Goal: Information Seeking & Learning: Learn about a topic

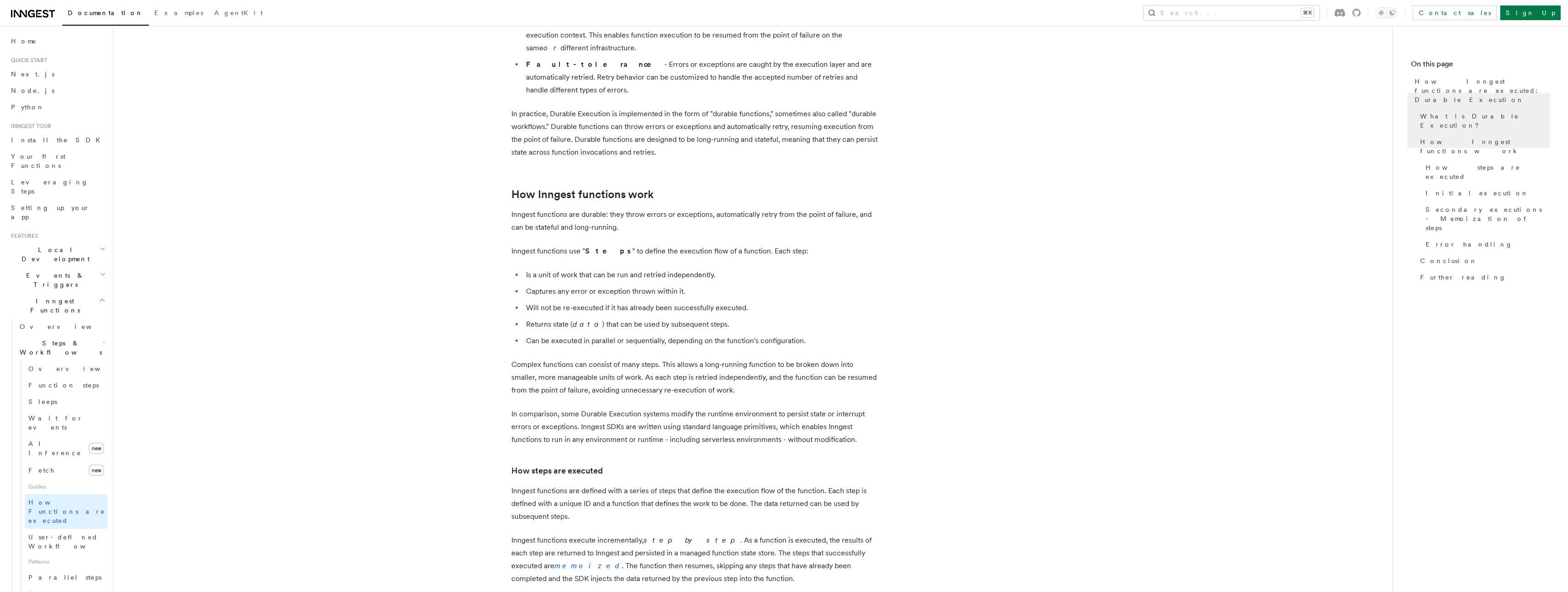
scroll to position [263, 0]
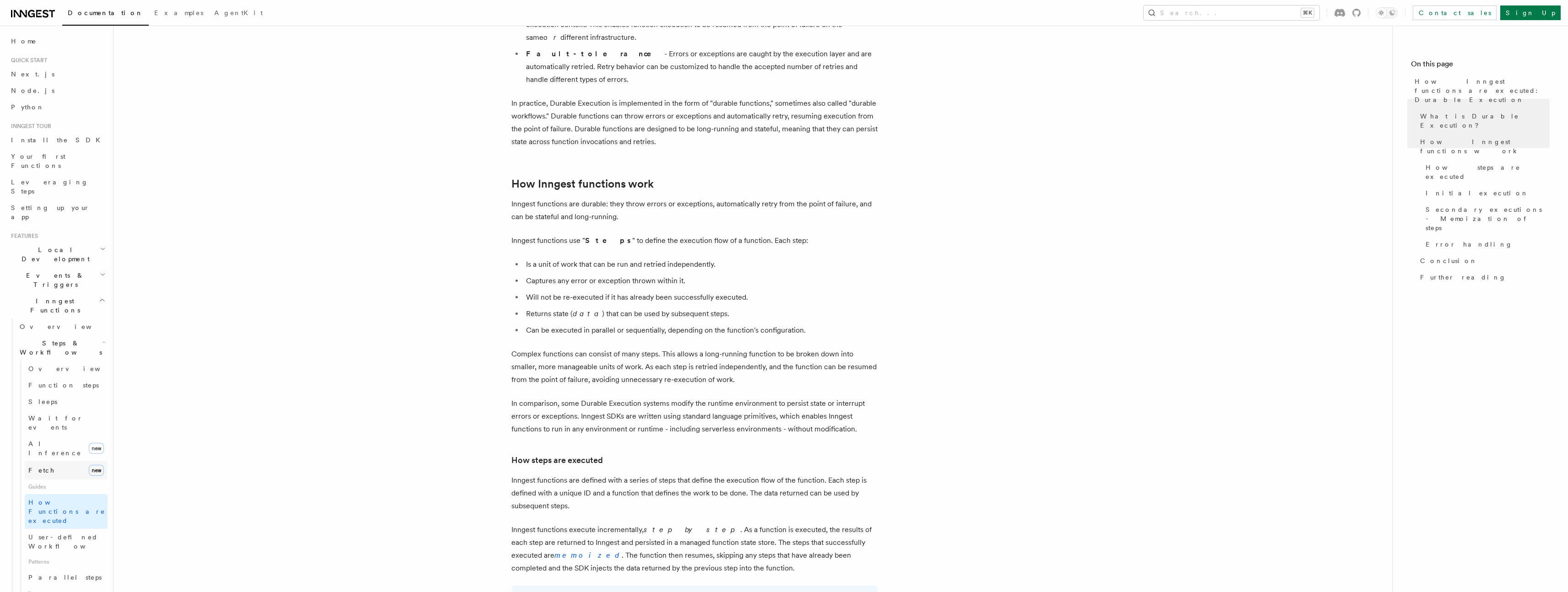
click at [40, 467] on span "Fetch" at bounding box center [41, 470] width 26 height 7
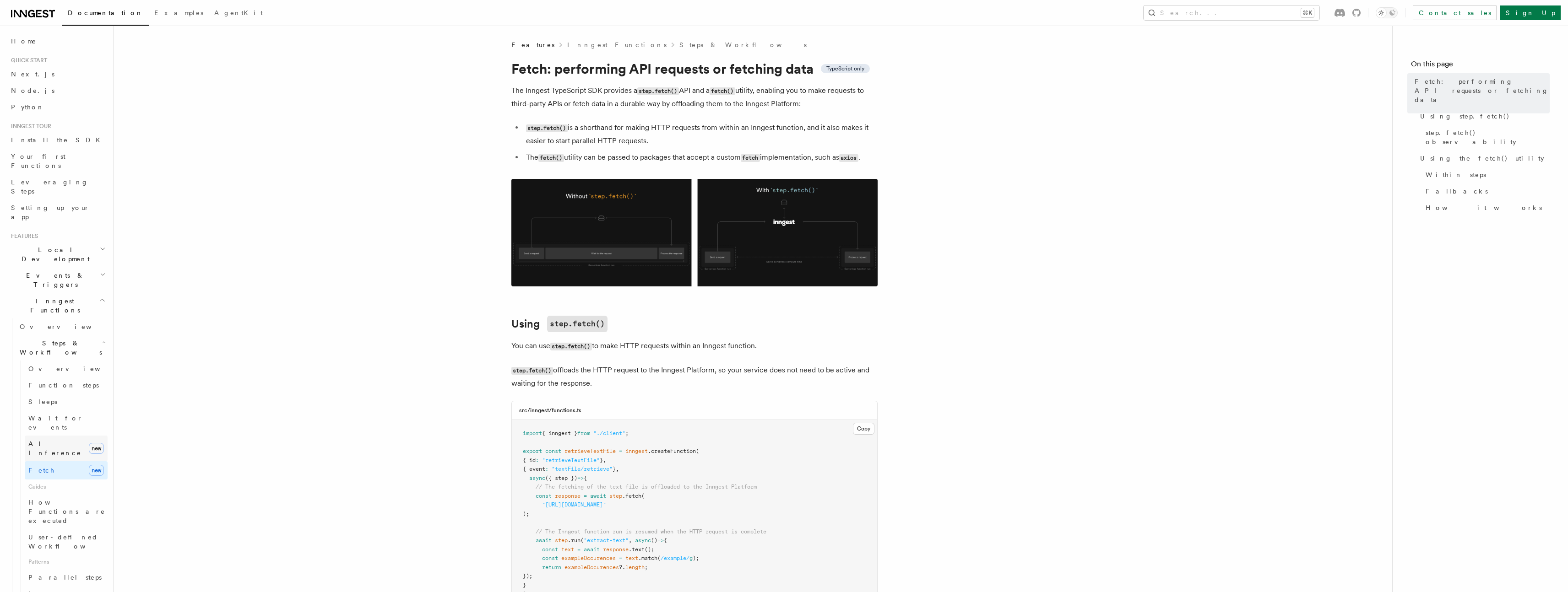
click at [46, 440] on span "AI Inference" at bounding box center [54, 448] width 53 height 16
click at [46, 461] on link "Fetch new" at bounding box center [66, 470] width 83 height 18
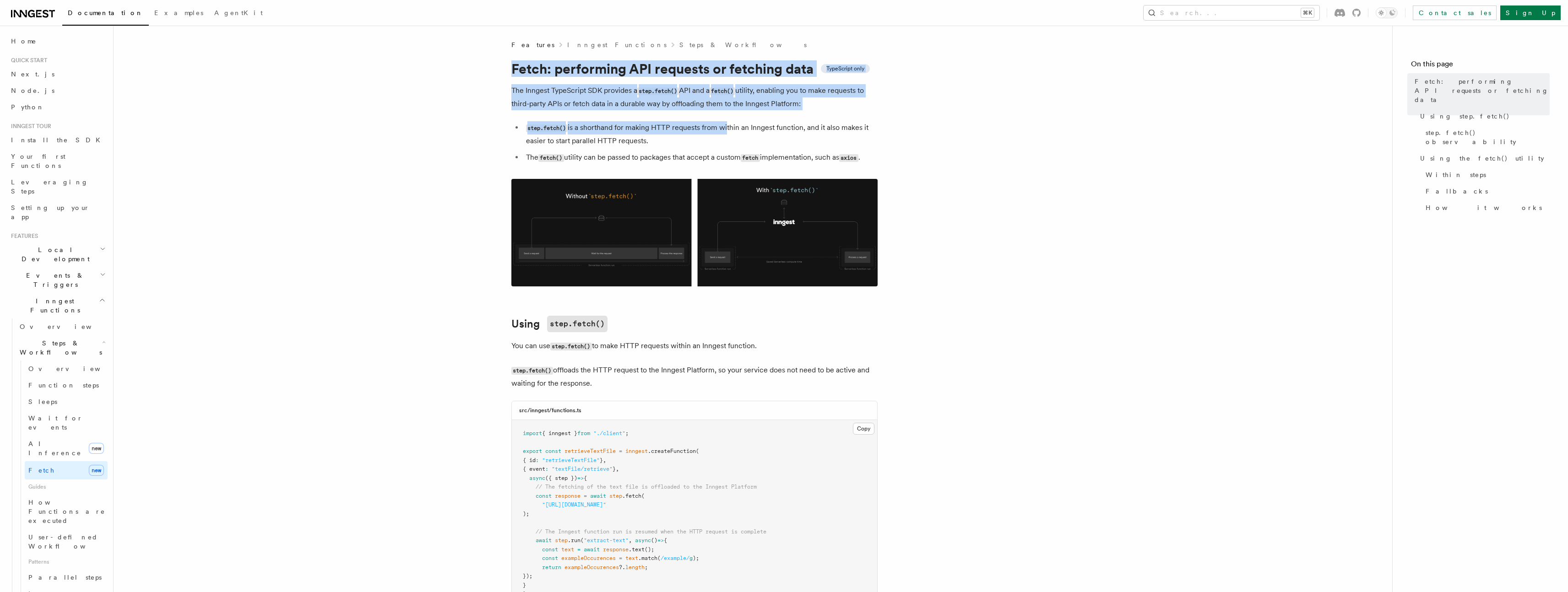
drag, startPoint x: 502, startPoint y: 61, endPoint x: 726, endPoint y: 133, distance: 235.3
click at [726, 133] on li "step.fetch() is a shorthand for making HTTP requests from within an Inngest fun…" at bounding box center [701, 134] width 355 height 26
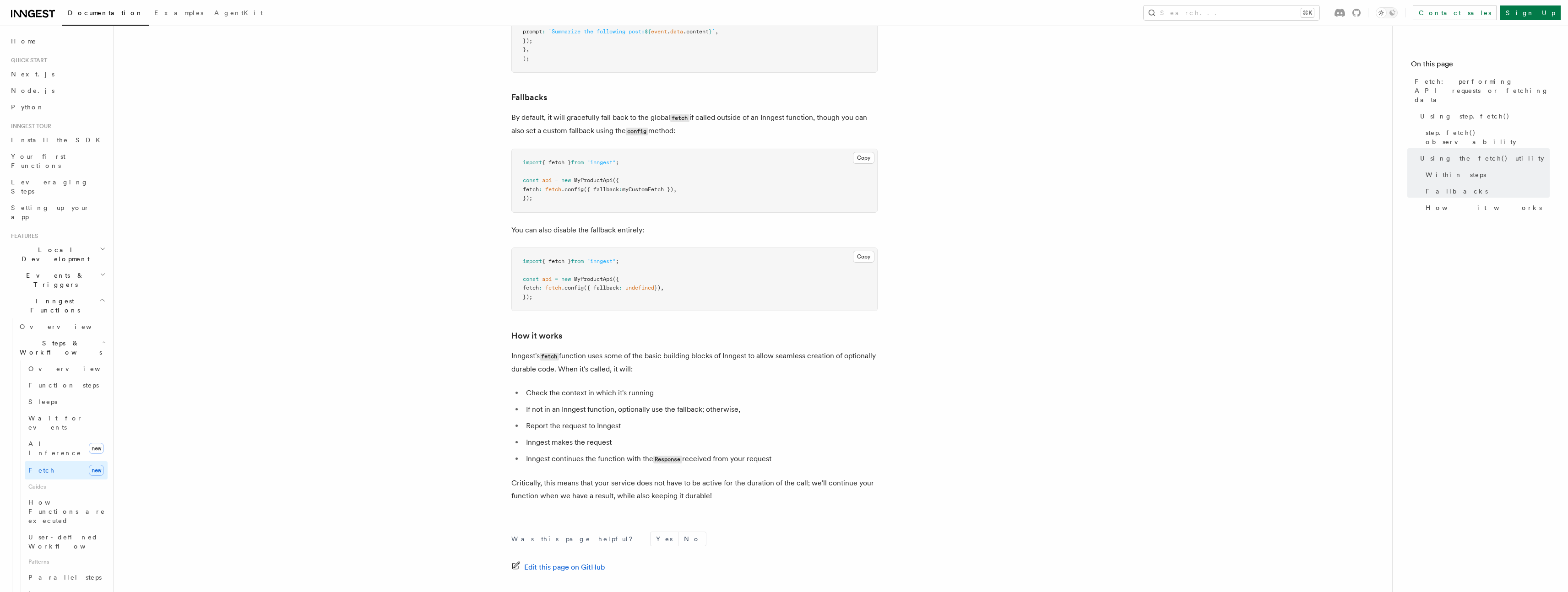
scroll to position [1970, 0]
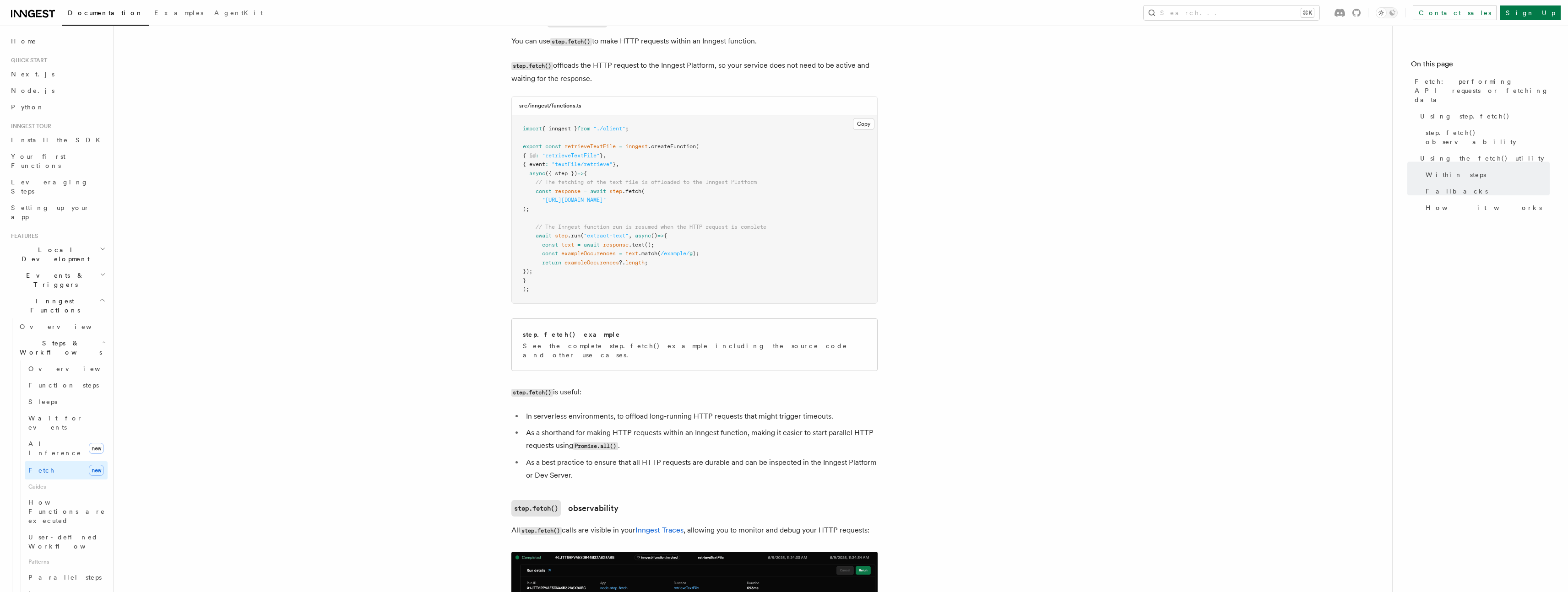
scroll to position [0, 0]
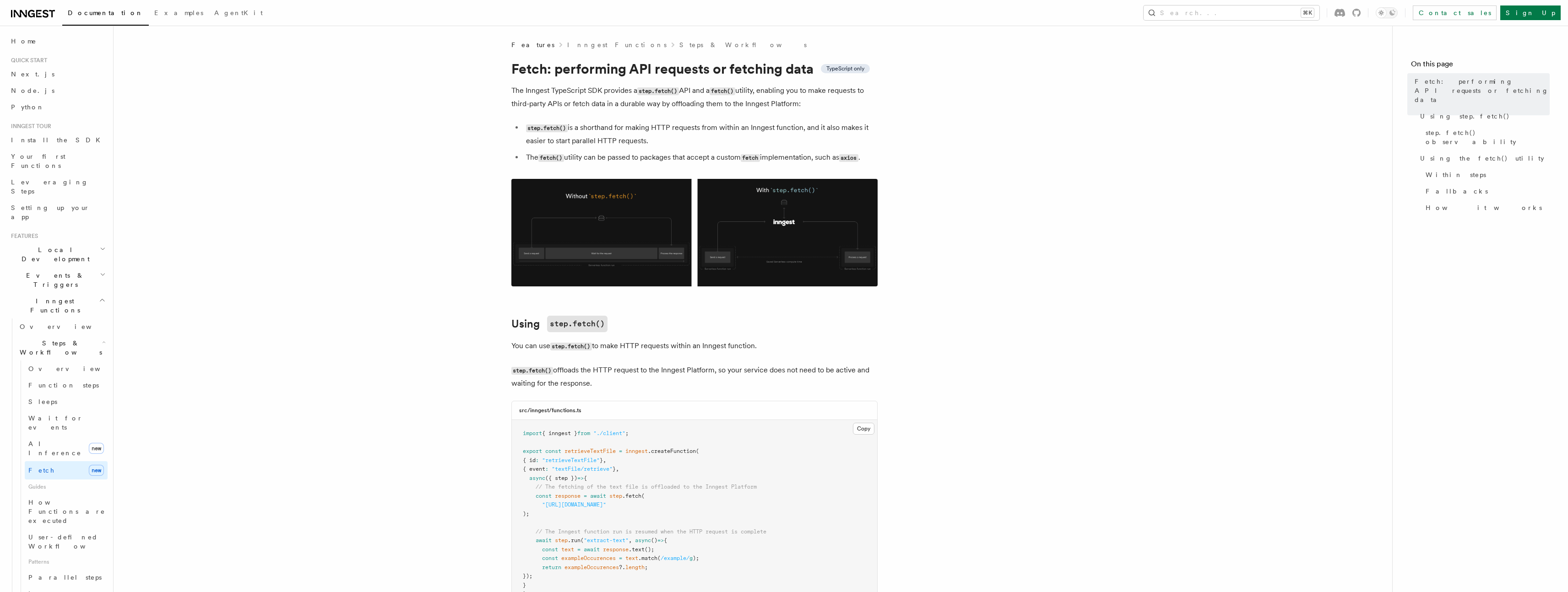
click at [578, 43] on link "Inngest Functions" at bounding box center [617, 45] width 99 height 9
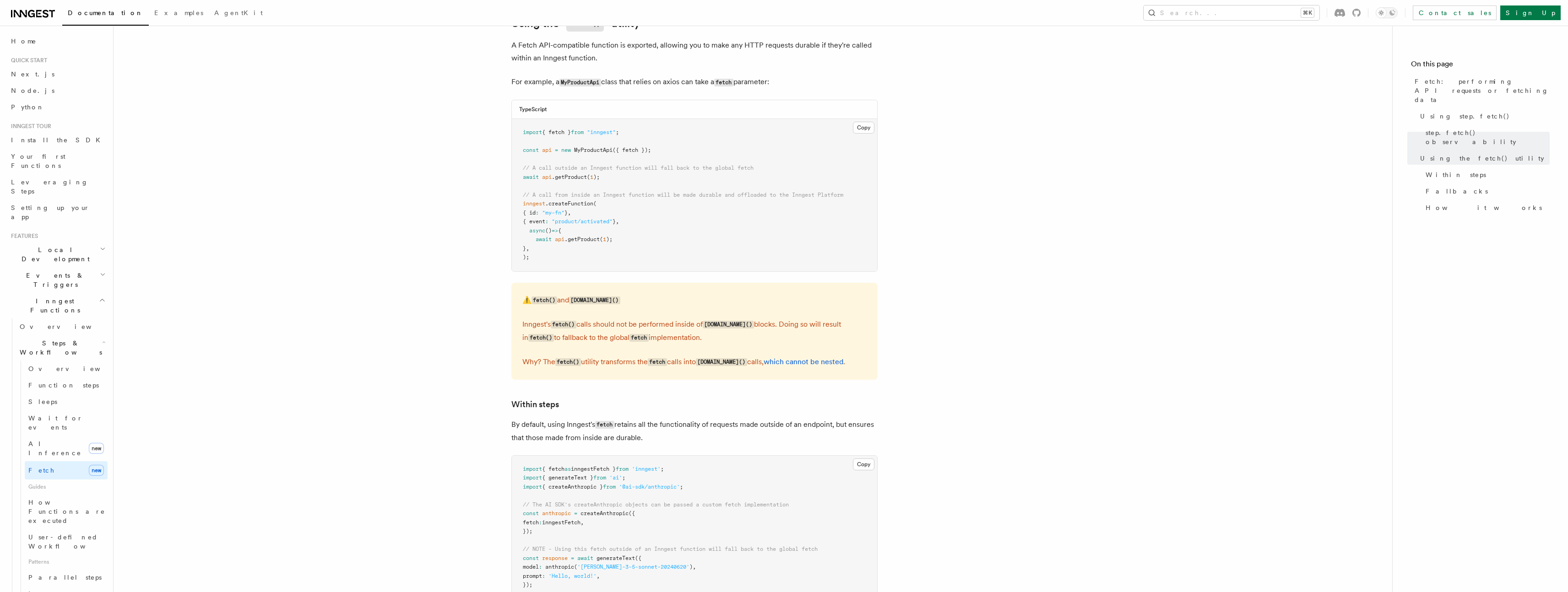
scroll to position [1054, 0]
click at [1050, 354] on article "Features Inngest Functions Steps & Workflows Fetch: performing API requests or …" at bounding box center [753, 252] width 1250 height 2531
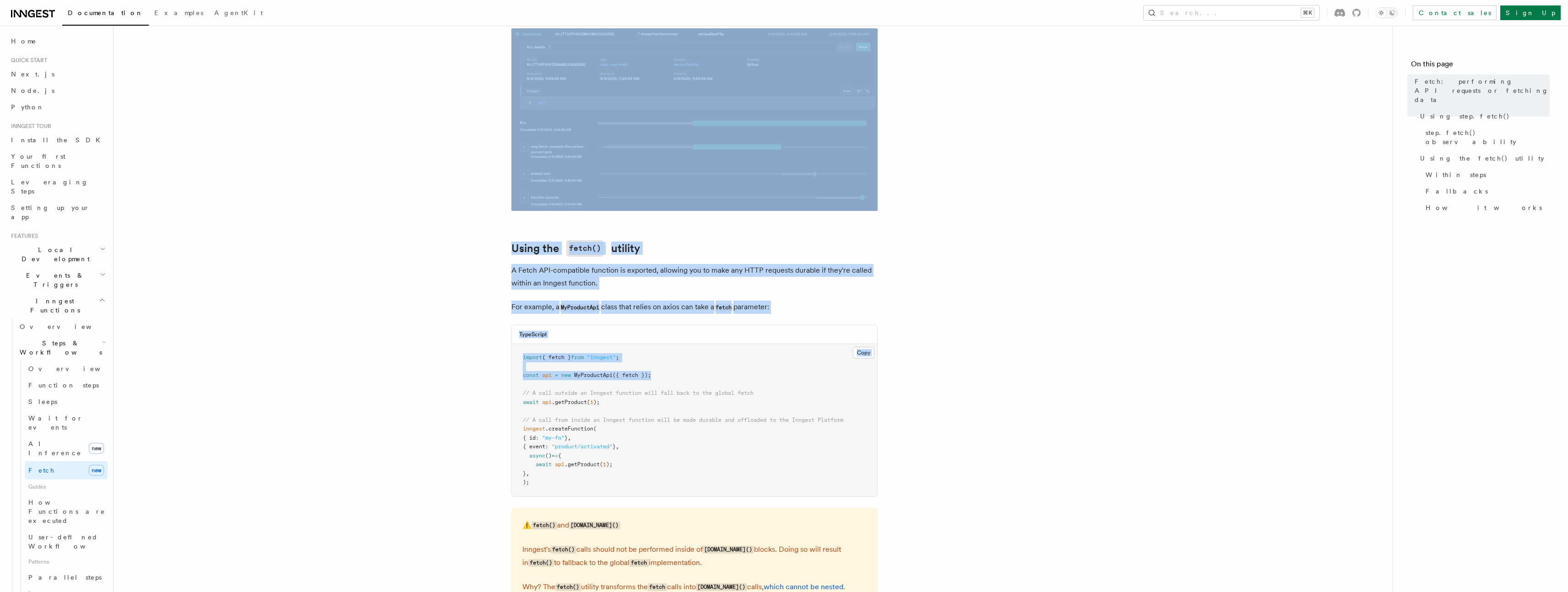
scroll to position [1970, 0]
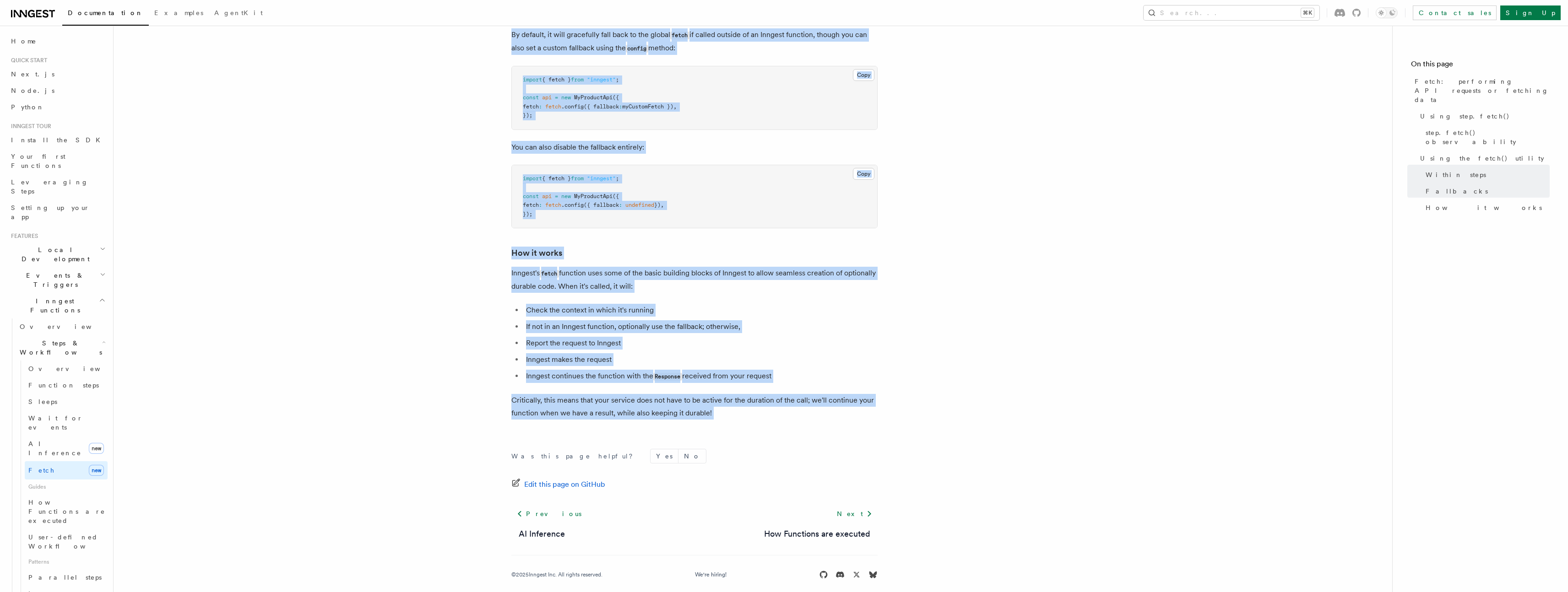
drag, startPoint x: 502, startPoint y: 67, endPoint x: 957, endPoint y: 417, distance: 574.0
copy article "Fetch: performing API requests or fetching data TypeScript only The Inngest Typ…"
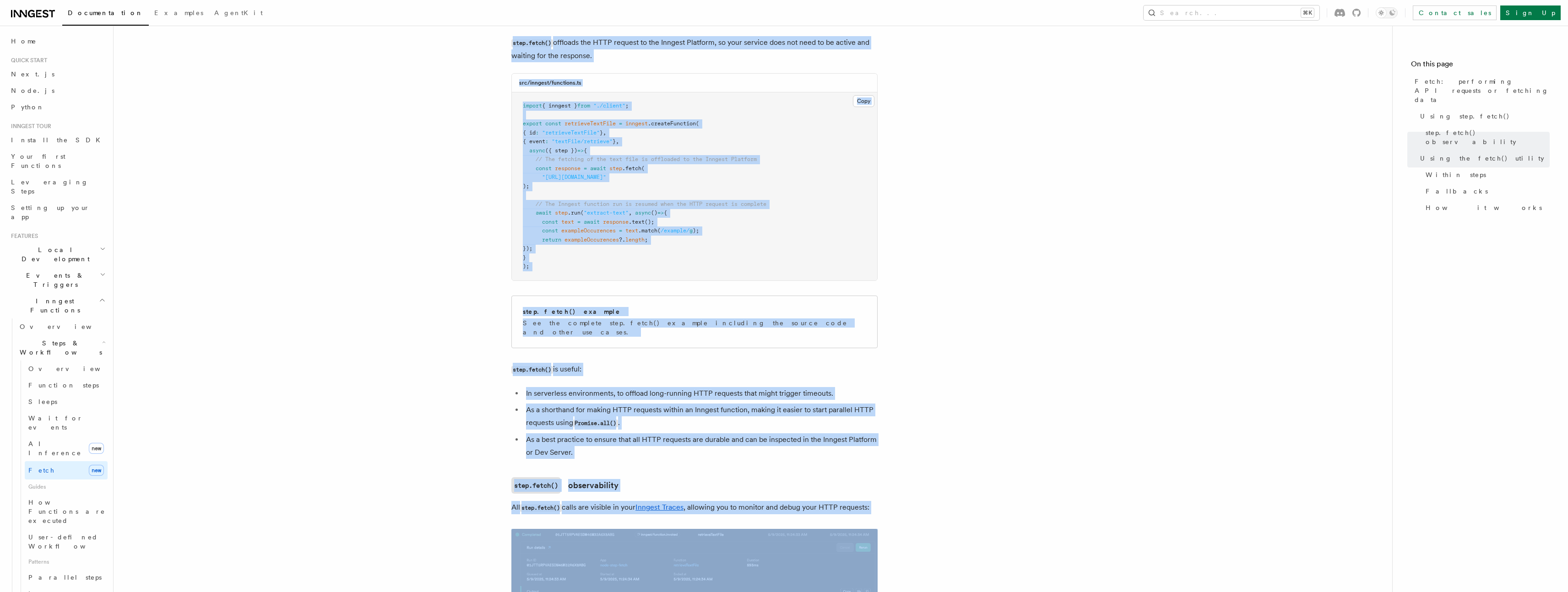
scroll to position [0, 0]
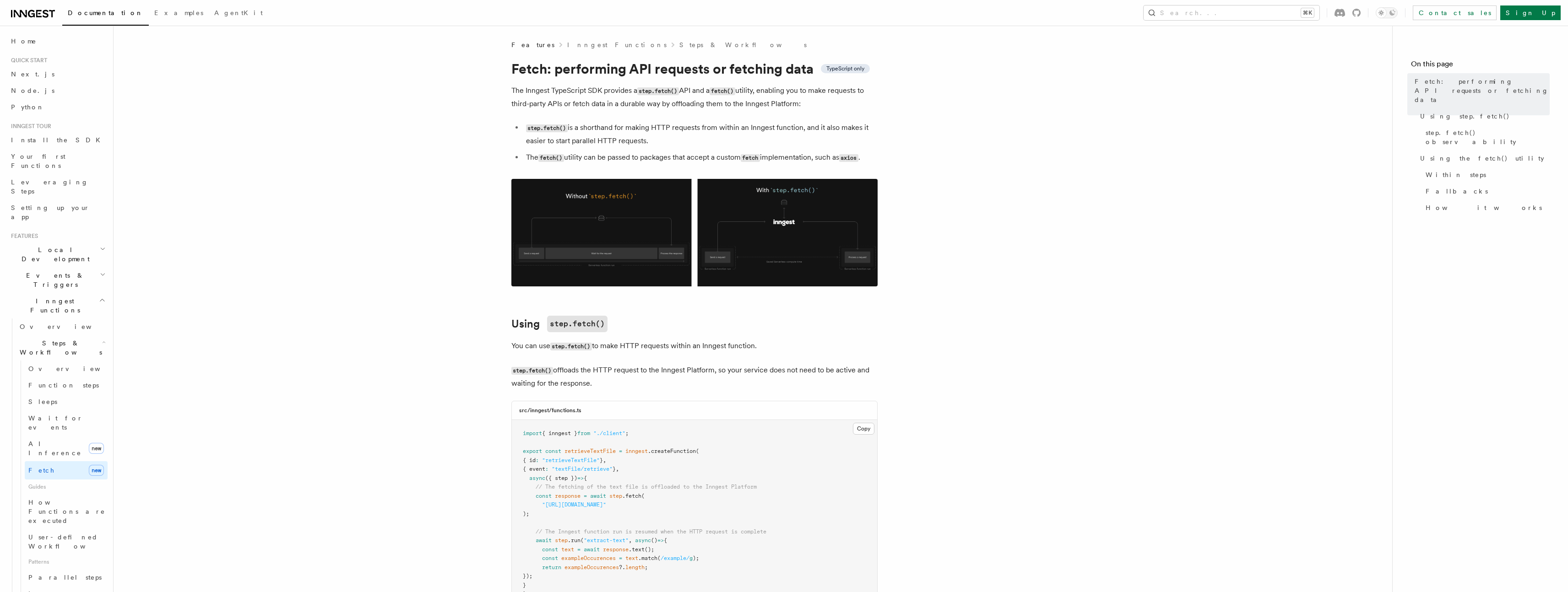
click at [1459, 128] on link "step.fetch() observability" at bounding box center [1485, 137] width 128 height 26
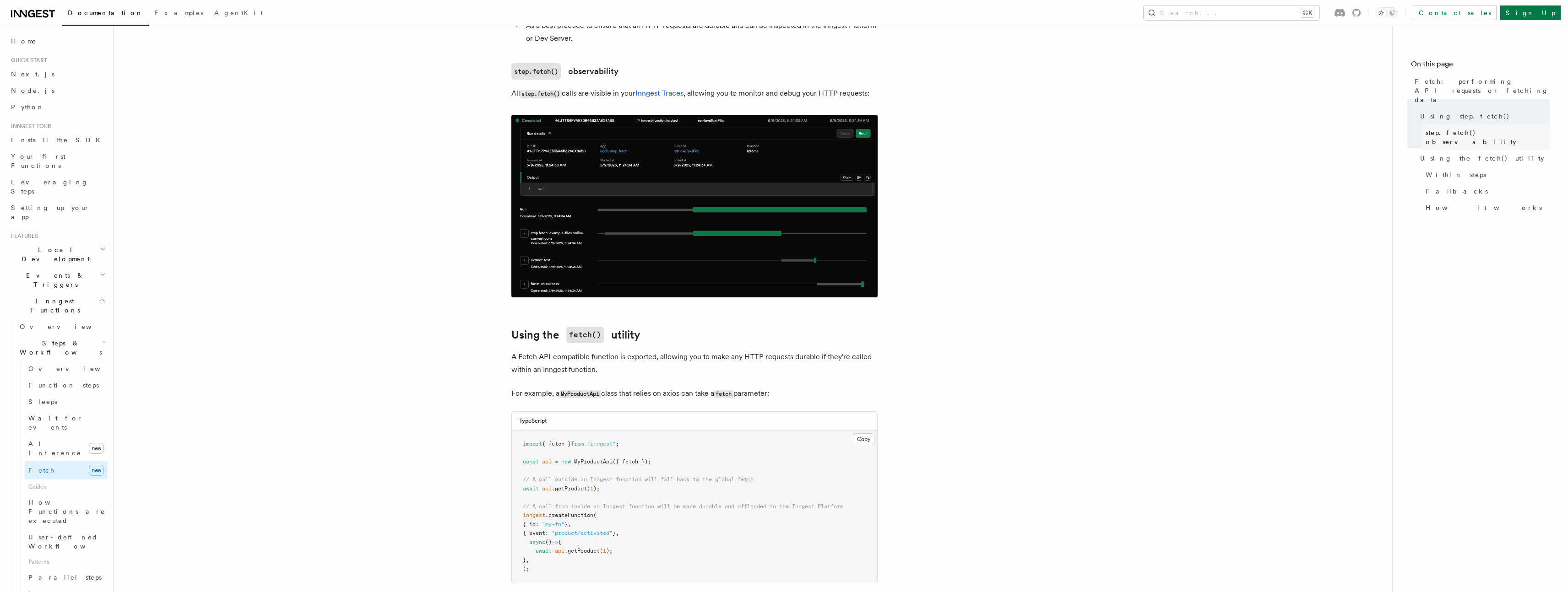
scroll to position [751, 0]
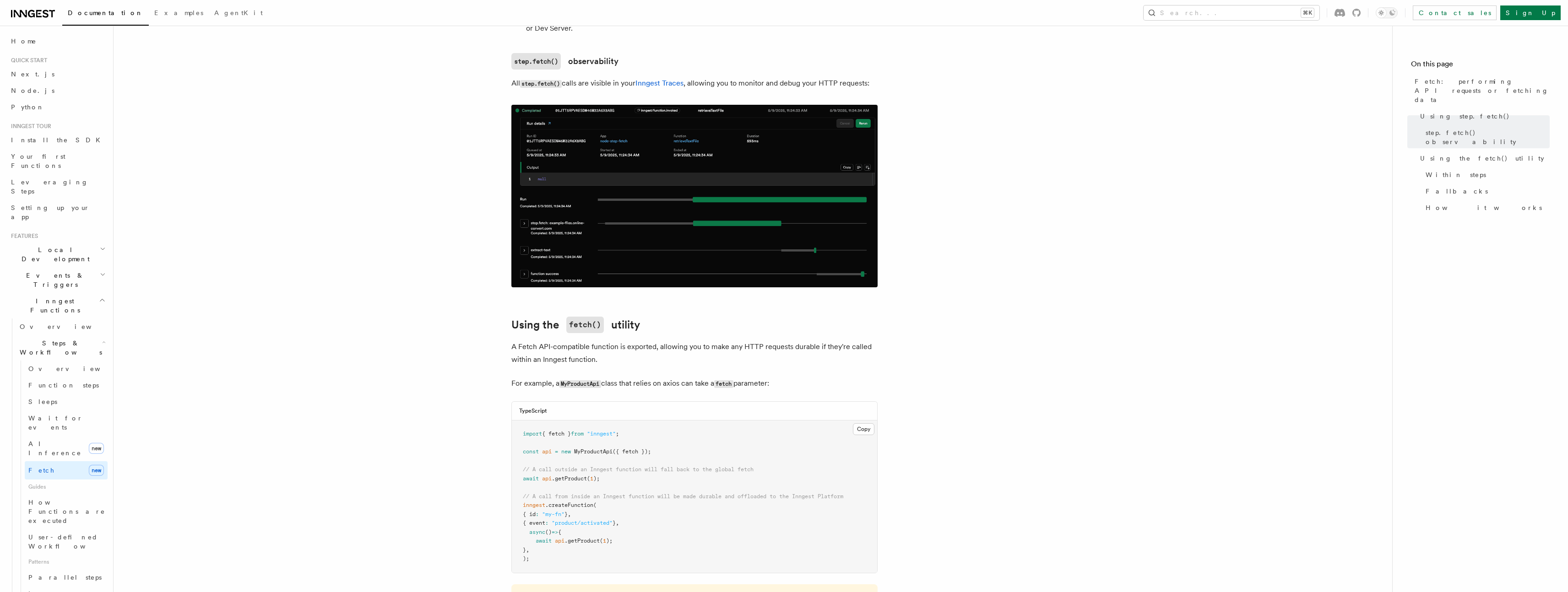
click at [675, 199] on img at bounding box center [694, 196] width 366 height 183
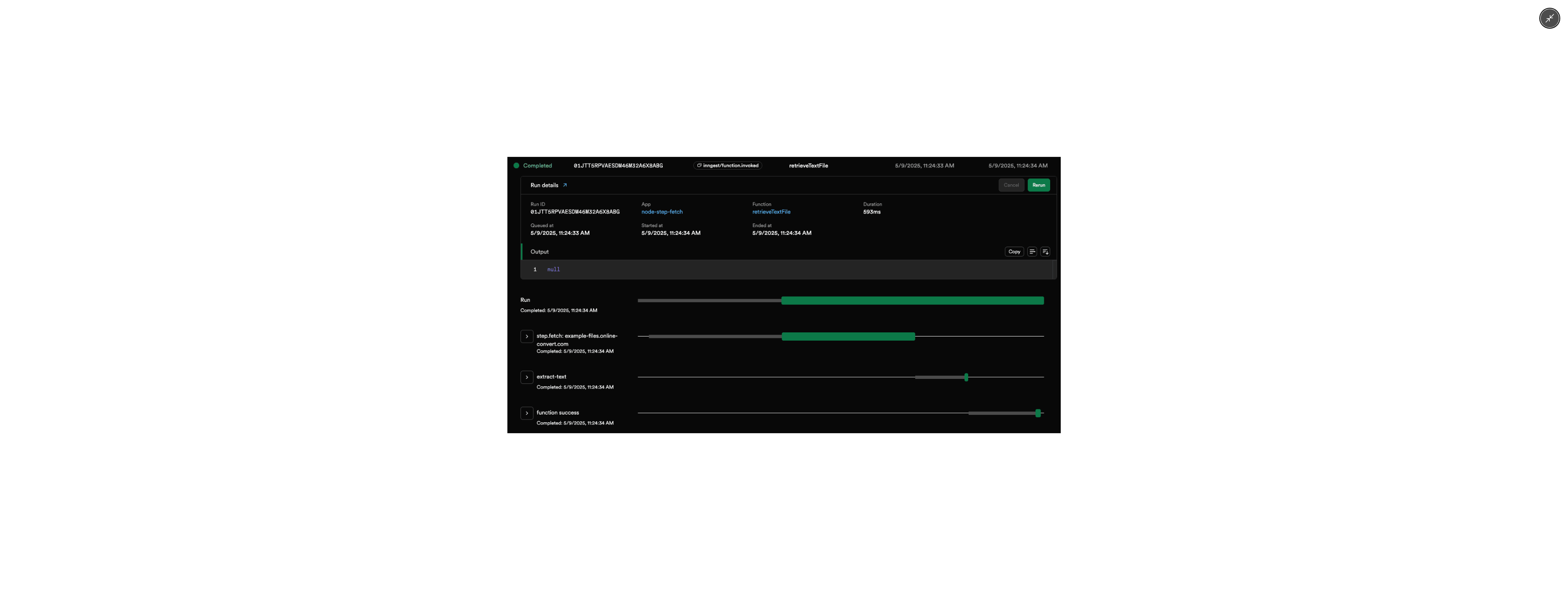
click at [721, 117] on div at bounding box center [784, 295] width 1568 height 590
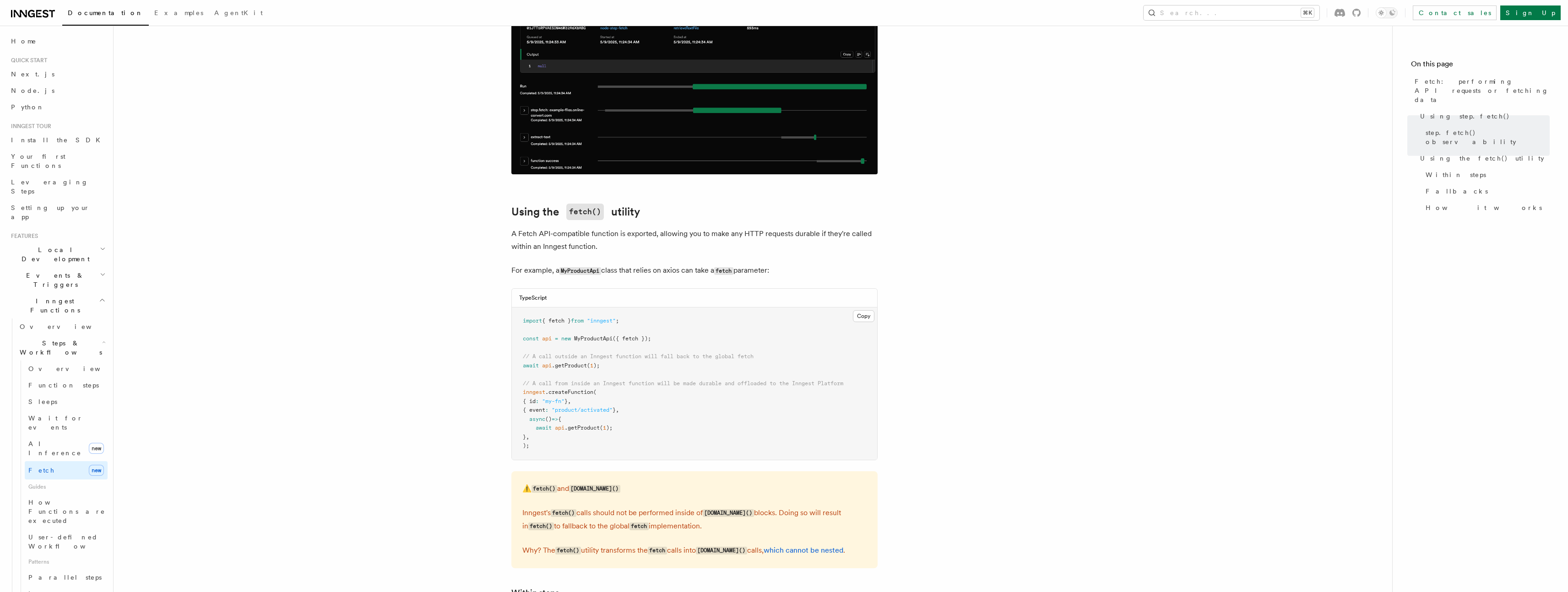
scroll to position [937, 0]
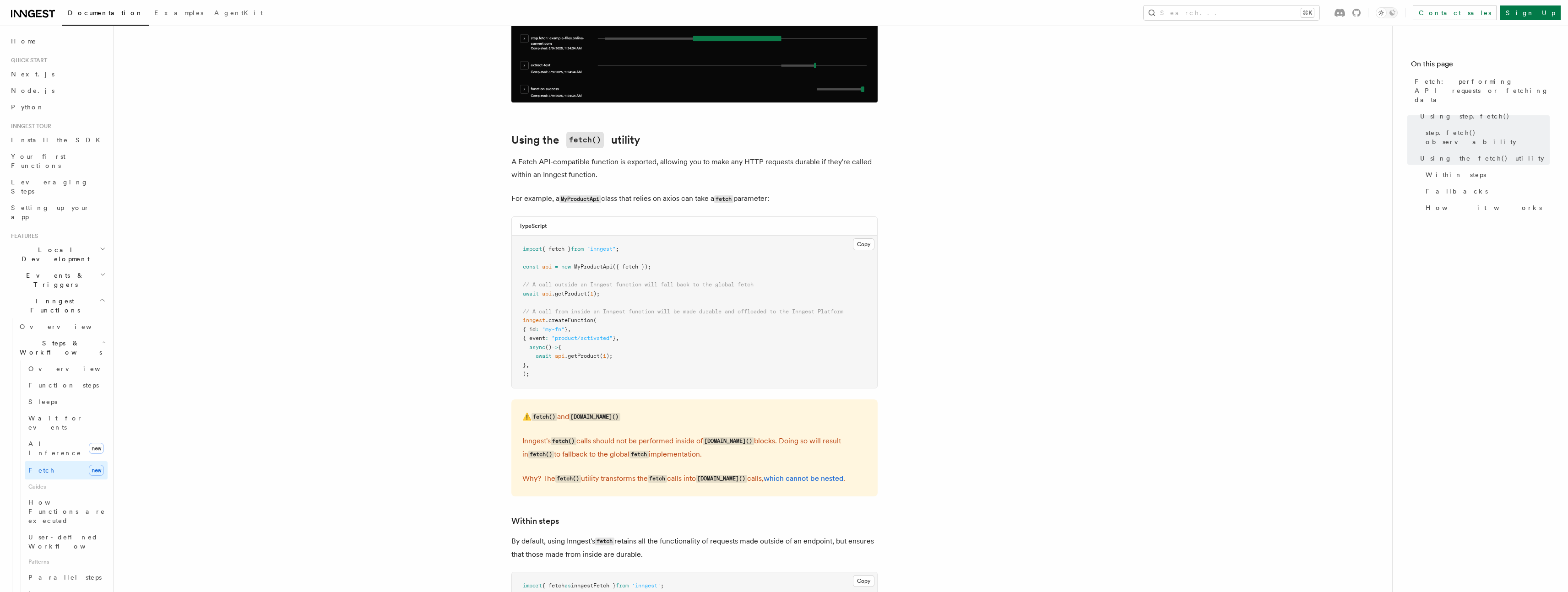
click at [937, 406] on article "Features Inngest Functions Steps & Workflows Fetch: performing API requests or …" at bounding box center [753, 369] width 1250 height 2531
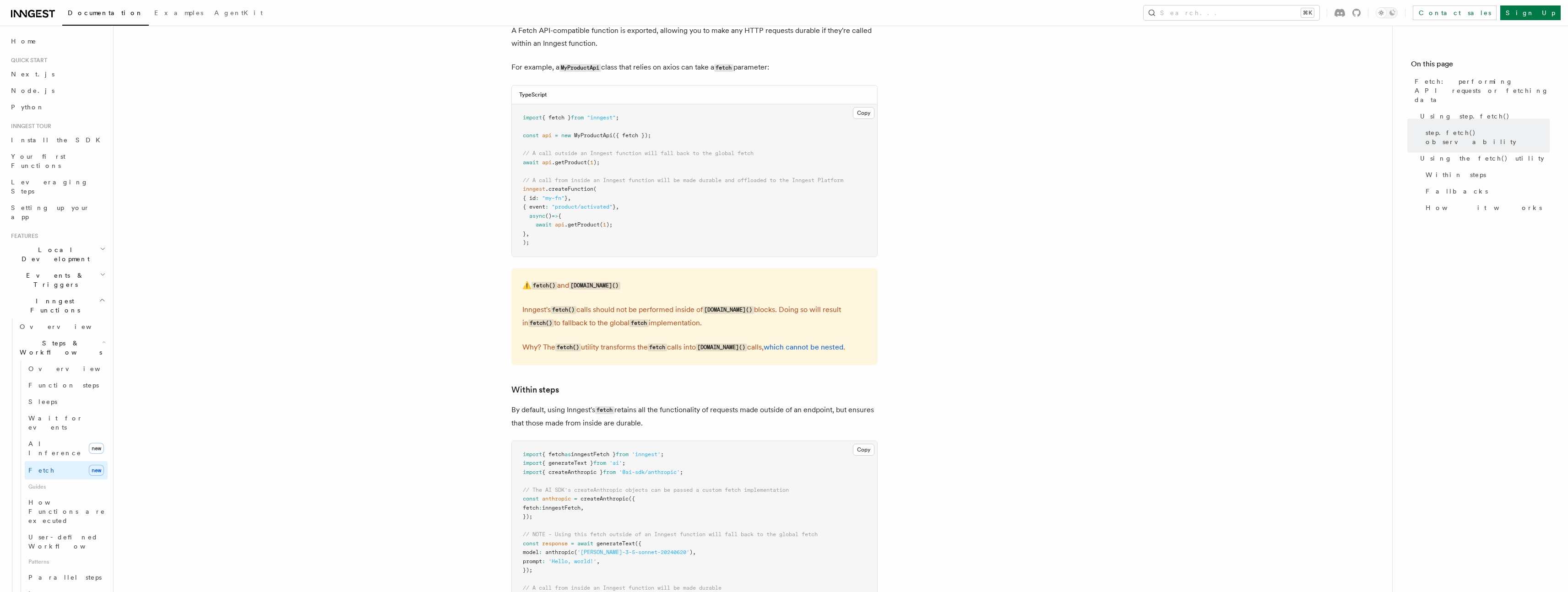
scroll to position [1154, 0]
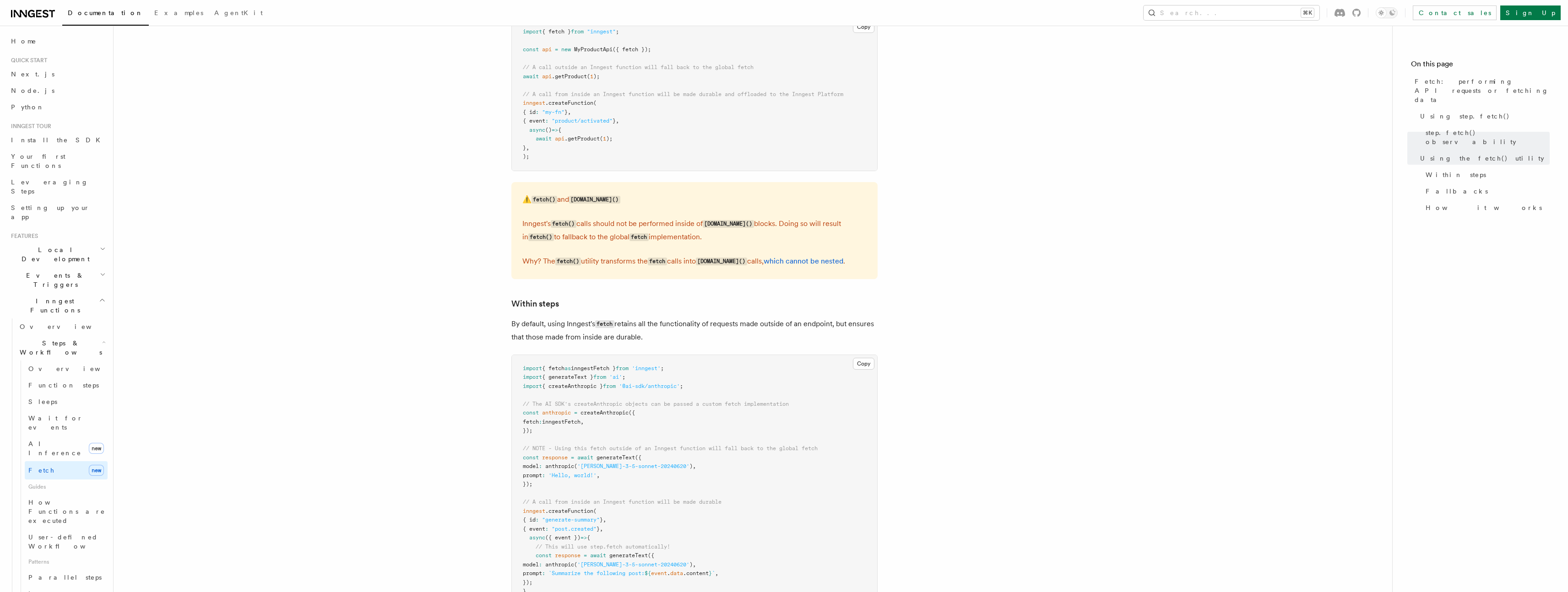
click at [918, 475] on article "Features Inngest Functions Steps & Workflows Fetch: performing API requests or …" at bounding box center [753, 152] width 1250 height 2531
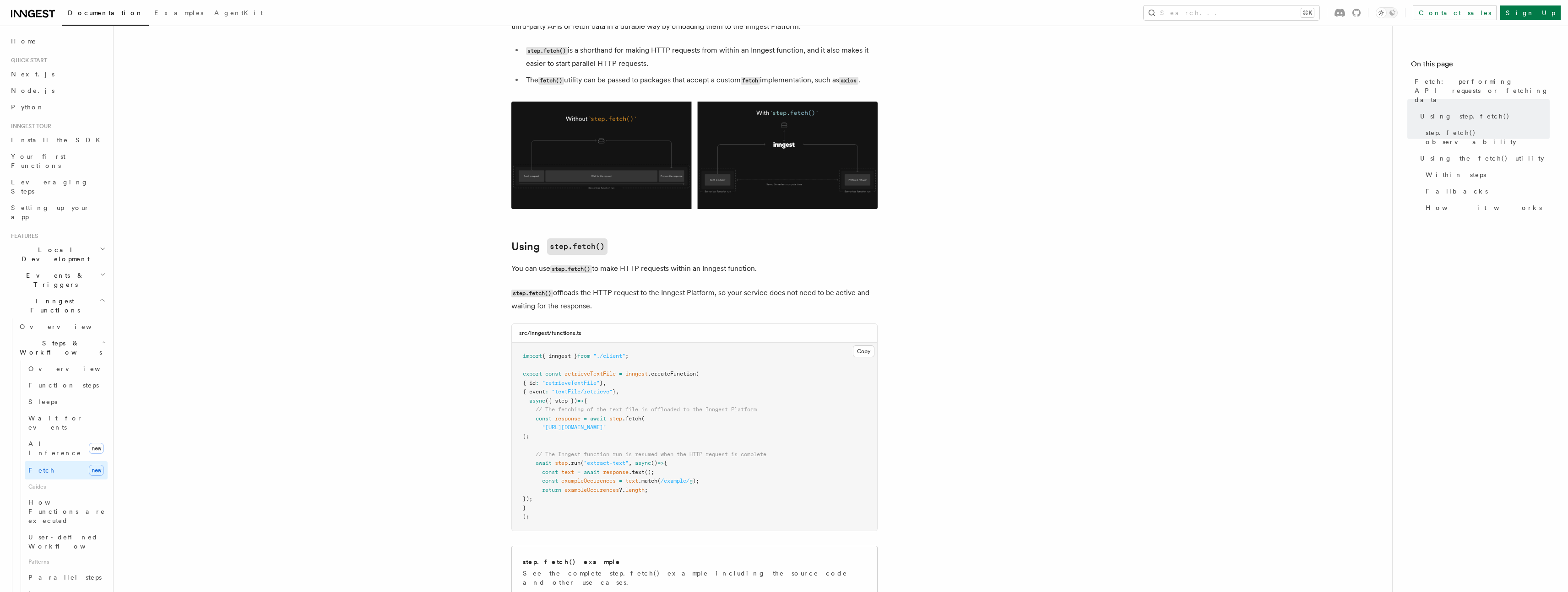
scroll to position [0, 0]
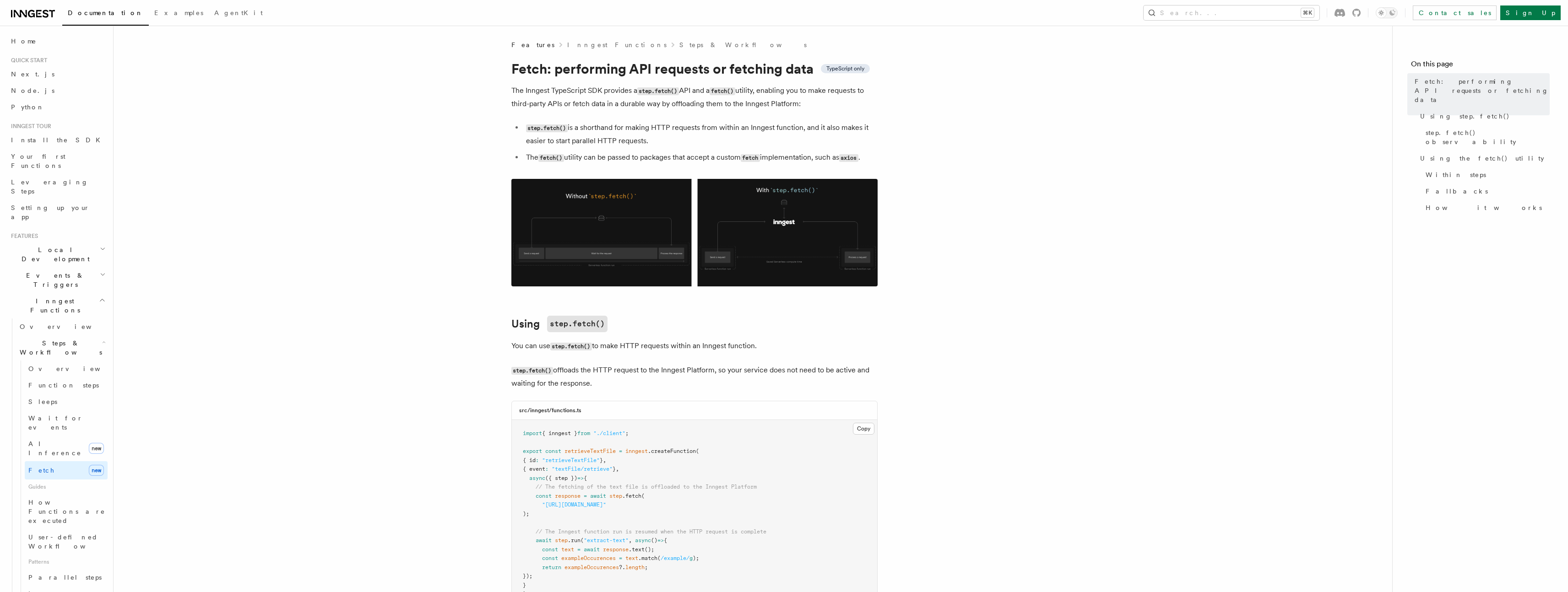
copy article "Fetch: performing API requests or fetching data TypeScript only The Inngest Typ…"
drag, startPoint x: 885, startPoint y: 412, endPoint x: 914, endPoint y: 46, distance: 367.1
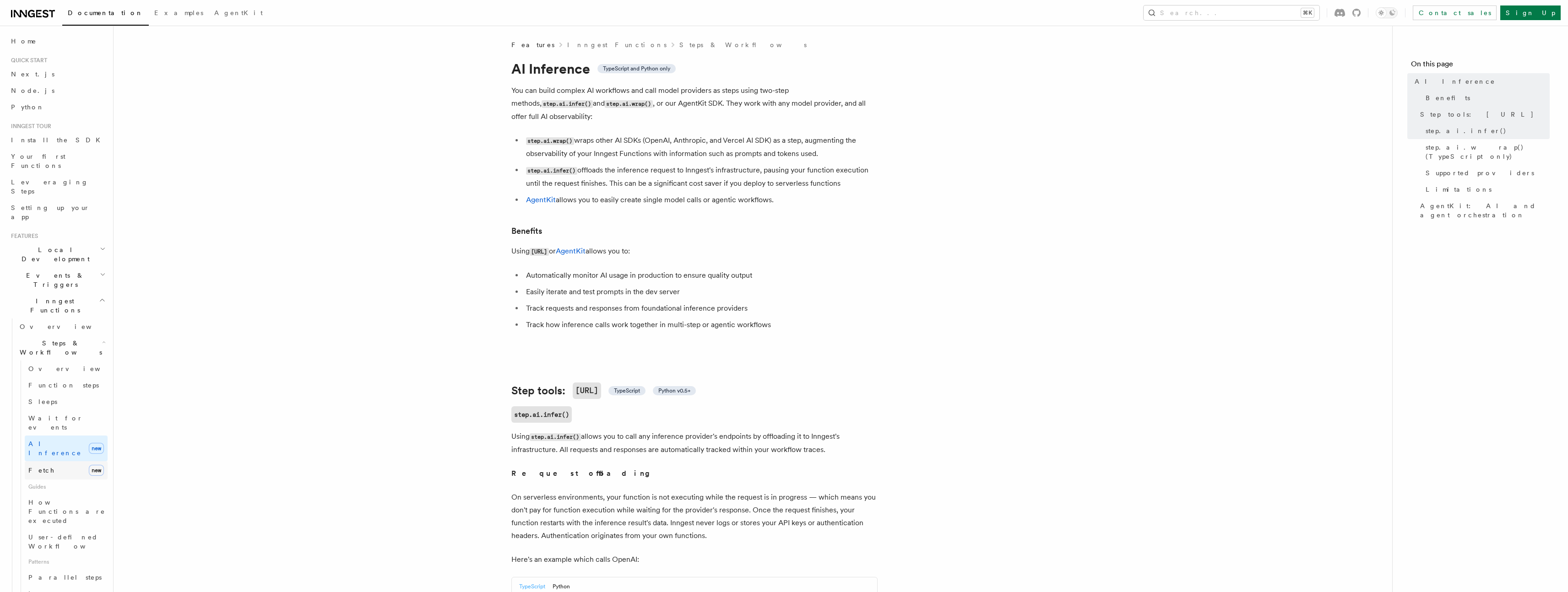
click at [59, 461] on link "Fetch new" at bounding box center [66, 470] width 83 height 18
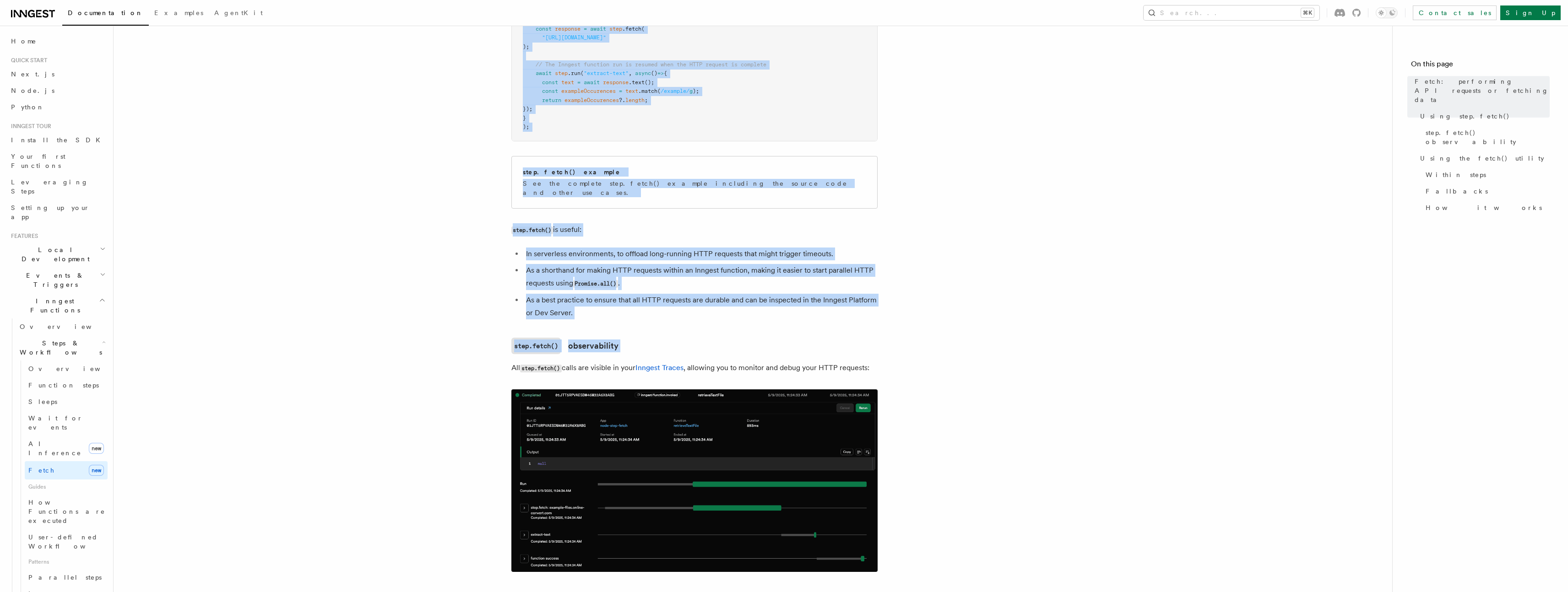
scroll to position [1970, 0]
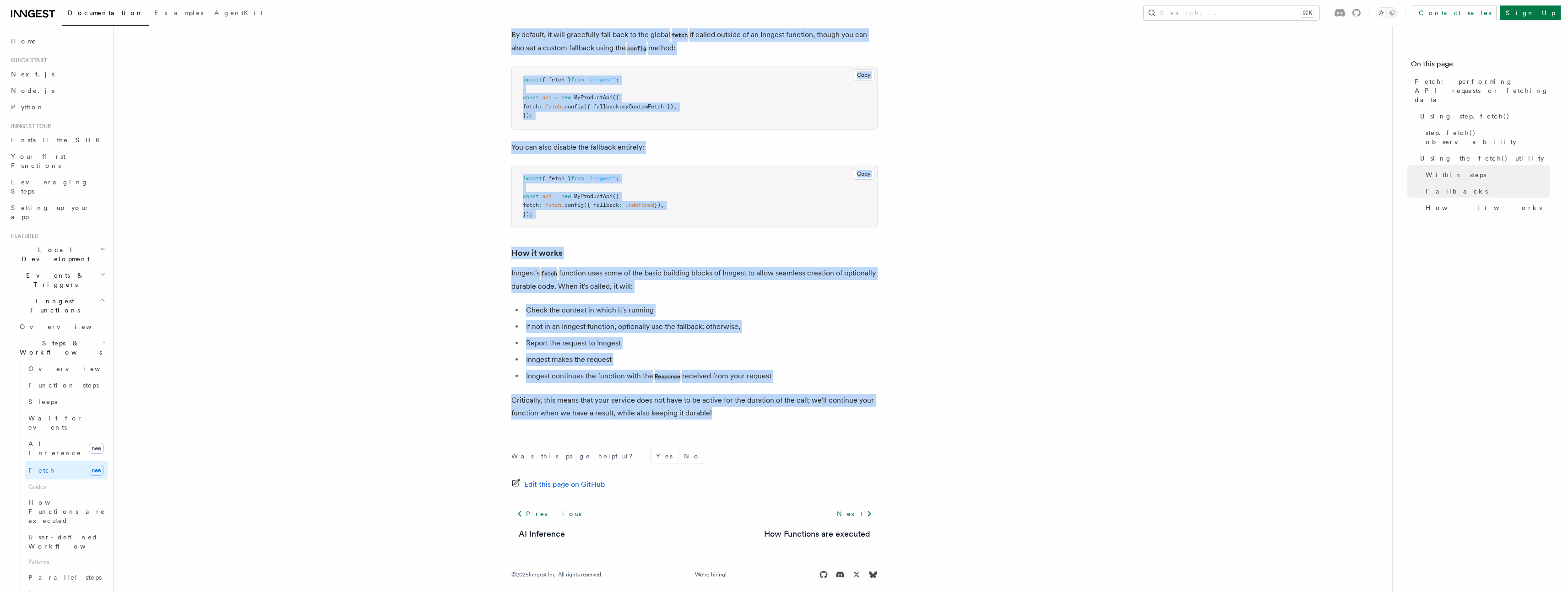
copy article "Fetch: performing API requests or fetching data TypeScript only The Inngest Typ…"
drag, startPoint x: 496, startPoint y: 59, endPoint x: 833, endPoint y: 403, distance: 481.6
